Goal: Book appointment/travel/reservation

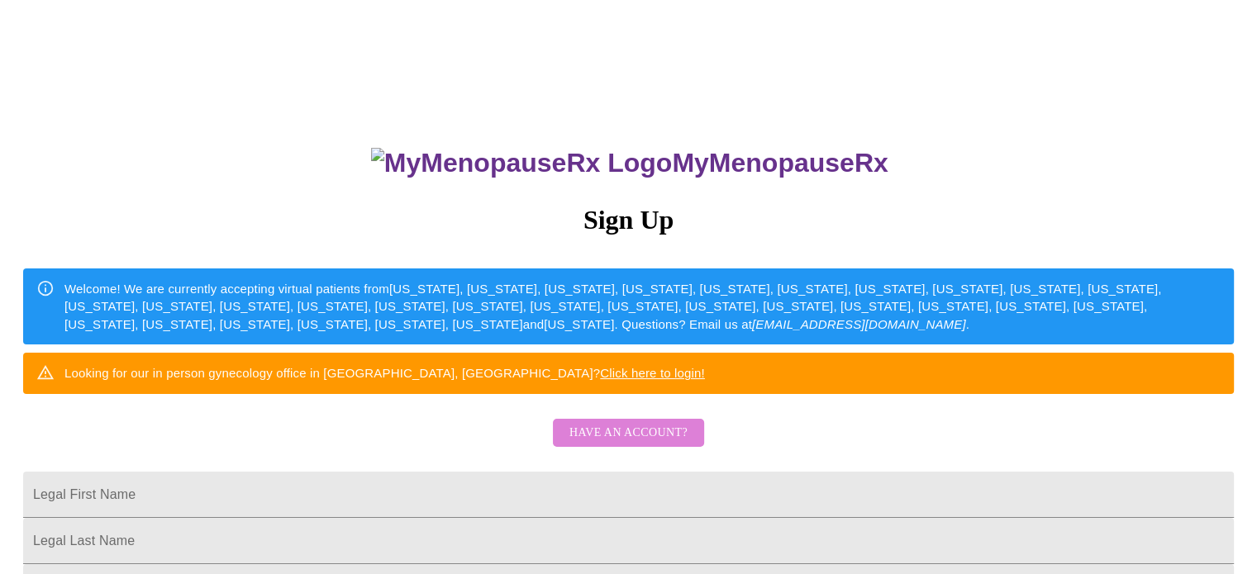
click at [672, 444] on span "Have an account?" at bounding box center [628, 433] width 118 height 21
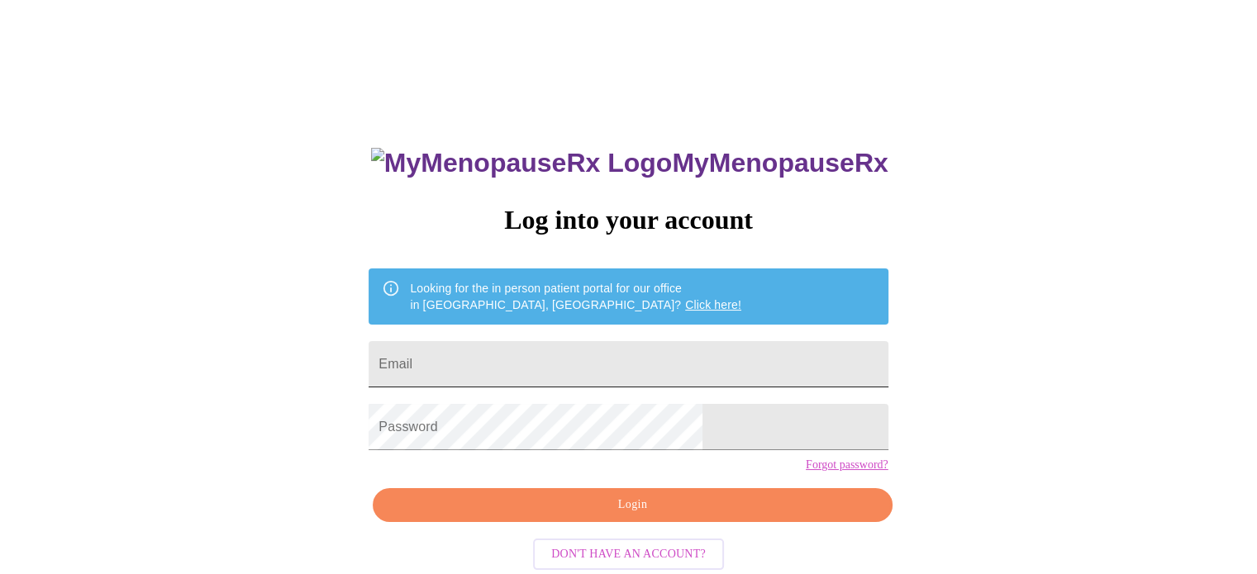
type input "[EMAIL_ADDRESS][DOMAIN_NAME]"
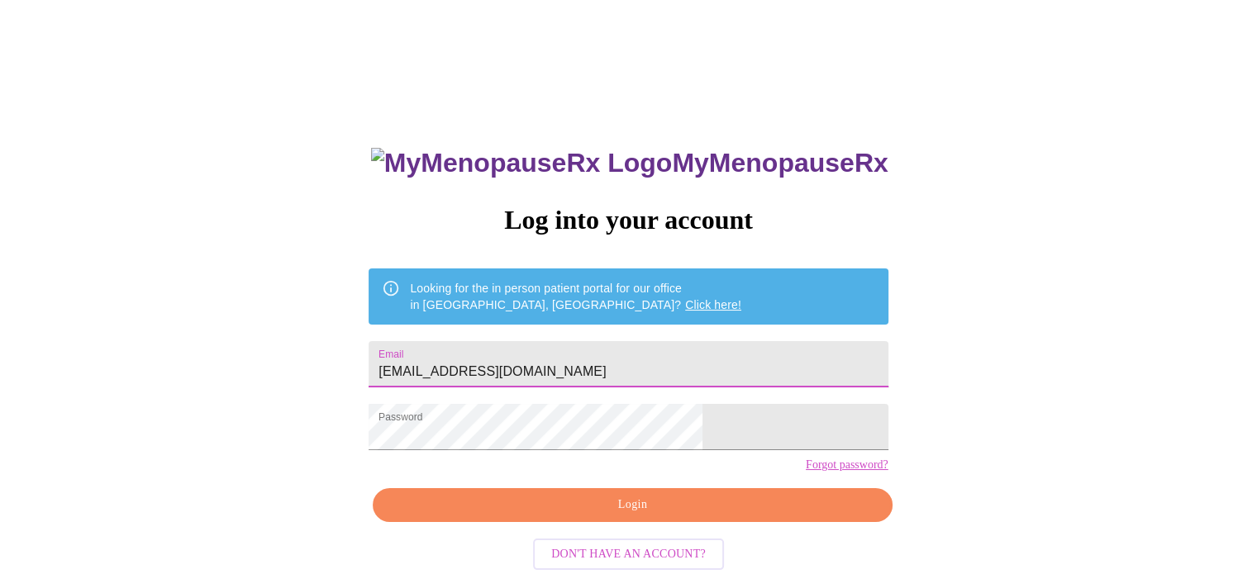
click at [618, 341] on input "[EMAIL_ADDRESS][DOMAIN_NAME]" at bounding box center [627, 364] width 519 height 46
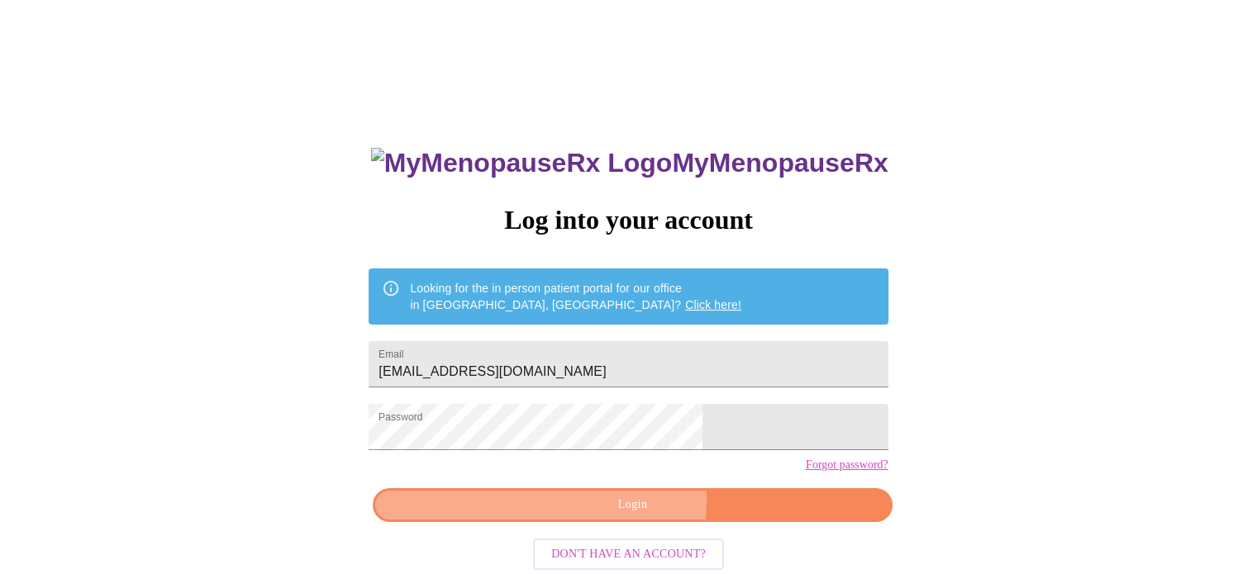
click at [587, 516] on span "Login" at bounding box center [632, 505] width 481 height 21
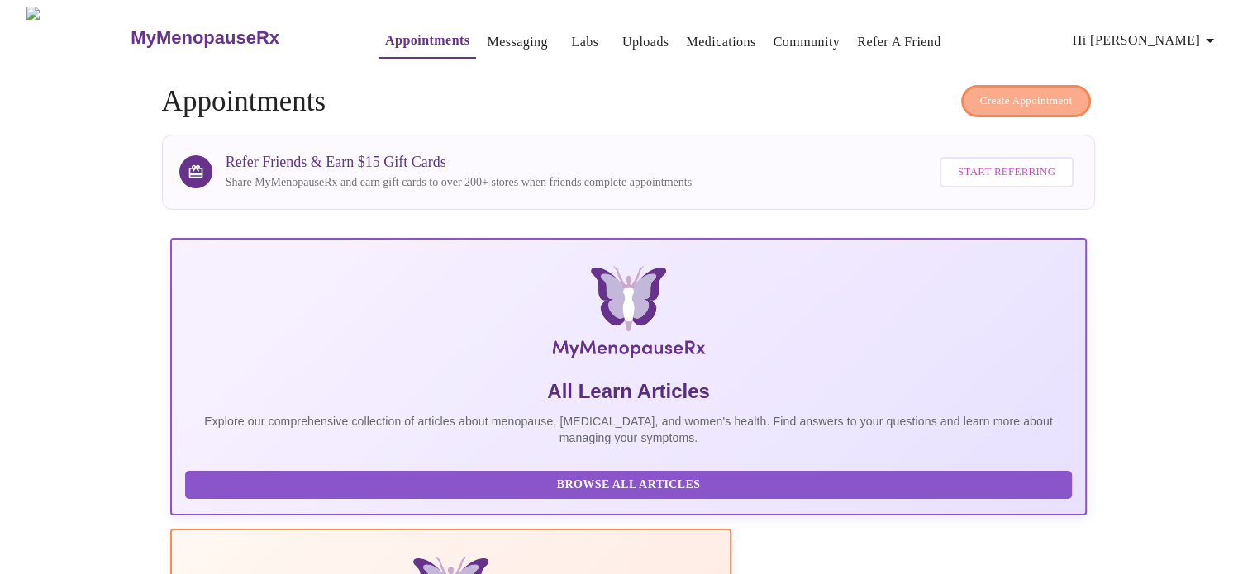
click at [1064, 92] on span "Create Appointment" at bounding box center [1026, 101] width 93 height 19
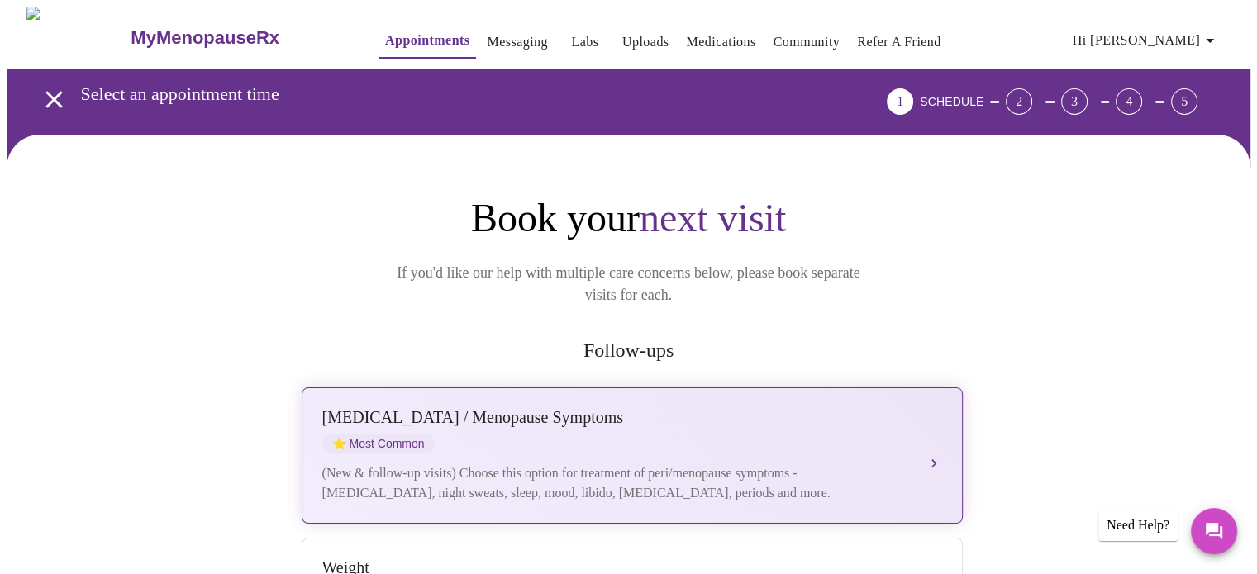
click at [811, 424] on div "[MEDICAL_DATA] / Menopause Symptoms ⭐ Most Common" at bounding box center [615, 430] width 587 height 45
click at [939, 432] on button "[MEDICAL_DATA] / Menopause Symptoms ⭐ Most Common (New & follow-up visits) Choo…" at bounding box center [632, 455] width 661 height 136
click at [873, 429] on div "[MEDICAL_DATA] / Menopause Symptoms ⭐ Most Common" at bounding box center [615, 430] width 587 height 45
click at [817, 408] on div "[MEDICAL_DATA] / Menopause Symptoms" at bounding box center [615, 417] width 587 height 19
click at [791, 464] on div "(New & follow-up visits) Choose this option for treatment of peri/menopause sym…" at bounding box center [615, 484] width 587 height 40
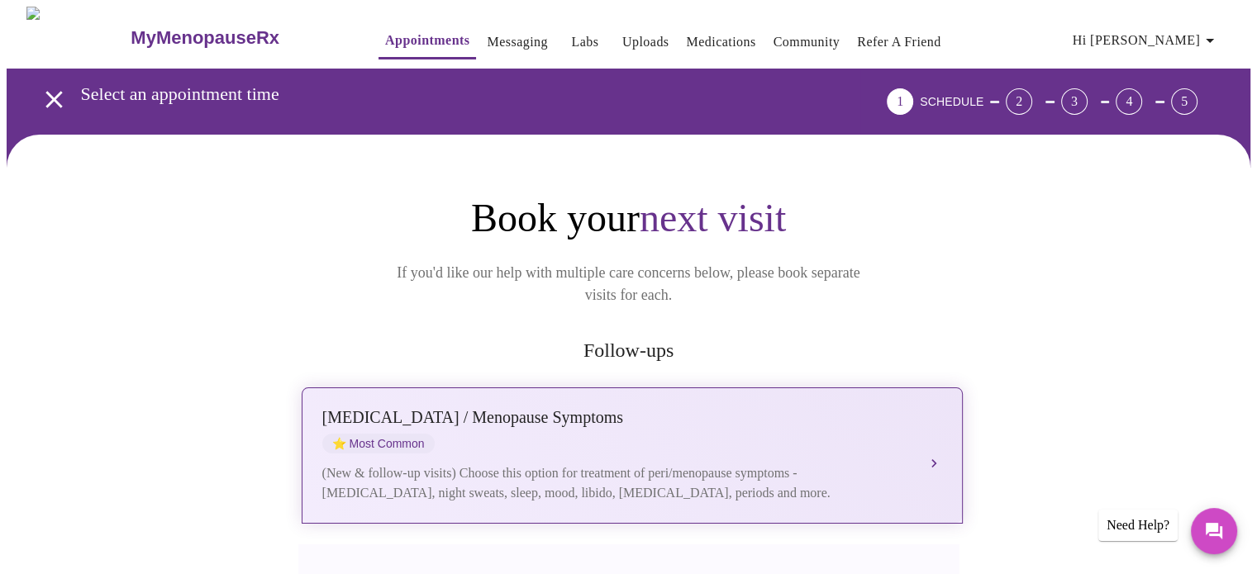
click at [934, 439] on button "[MEDICAL_DATA] / Menopause Symptoms ⭐ Most Common (New & follow-up visits) Choo…" at bounding box center [632, 455] width 661 height 136
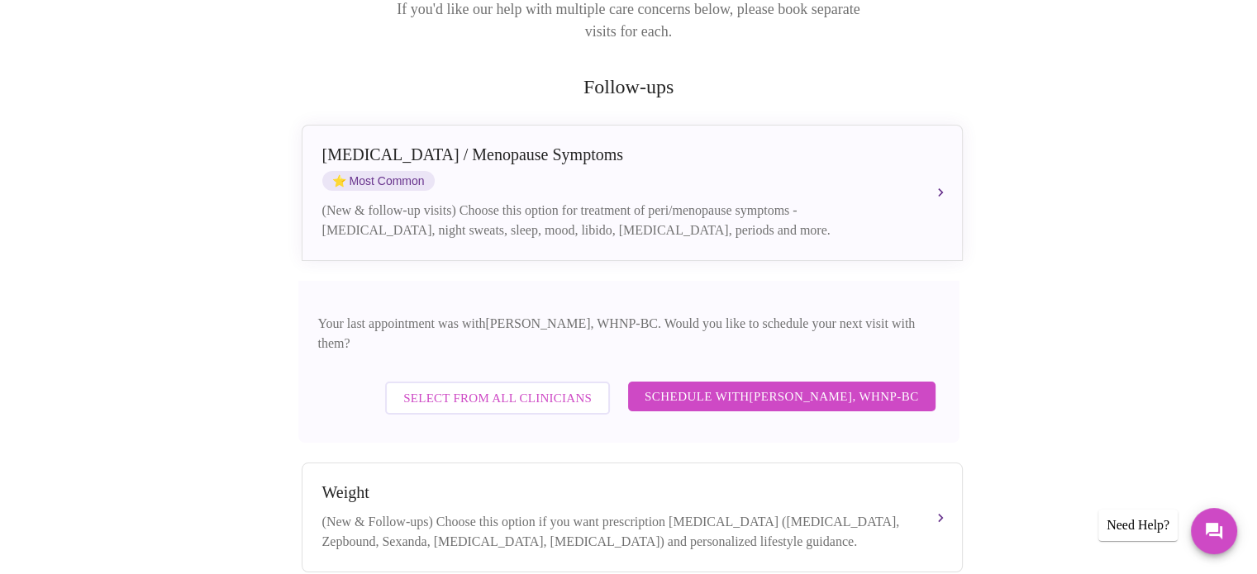
scroll to position [264, 0]
